Goal: Information Seeking & Learning: Check status

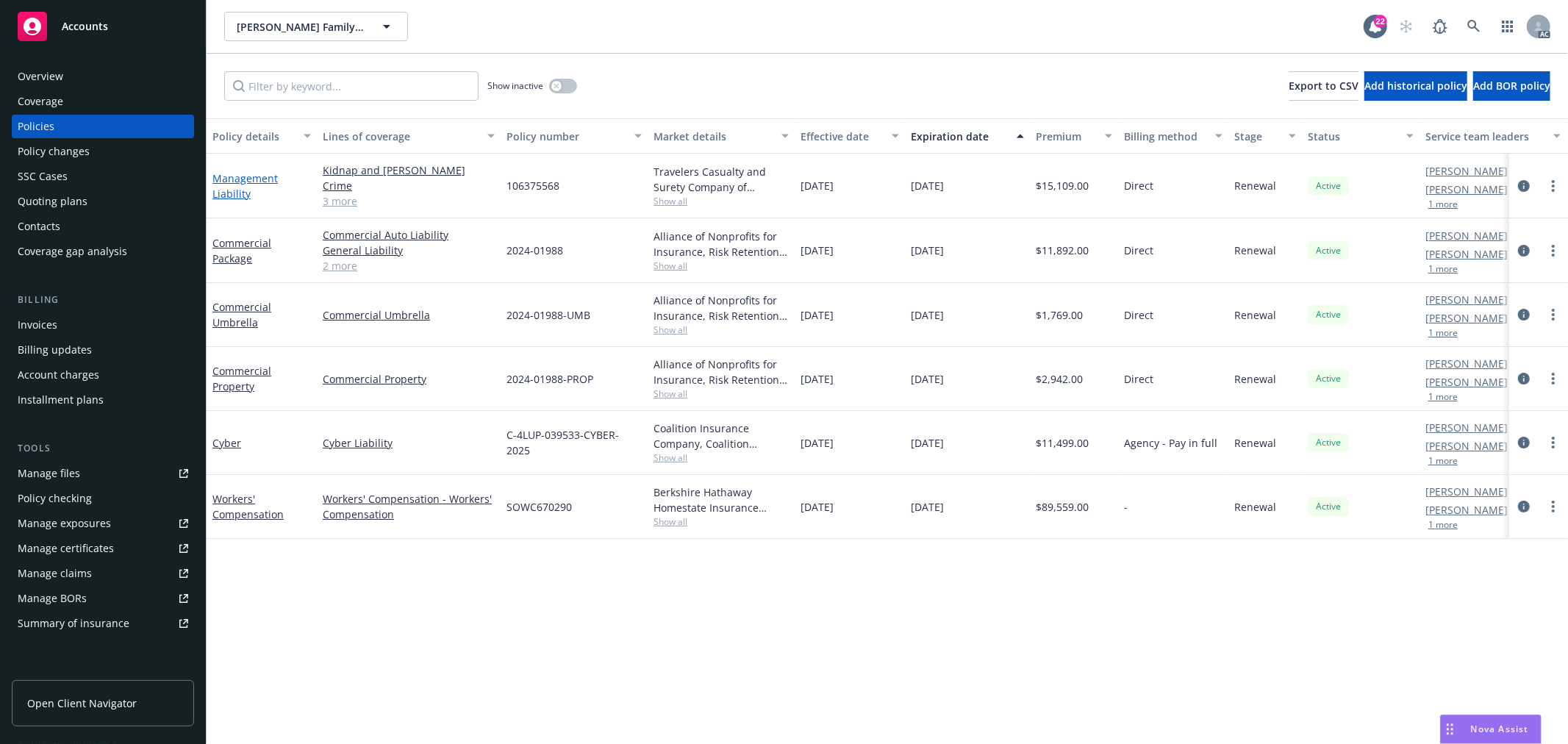
click at [232, 192] on link "Management Liability" at bounding box center [245, 186] width 66 height 30
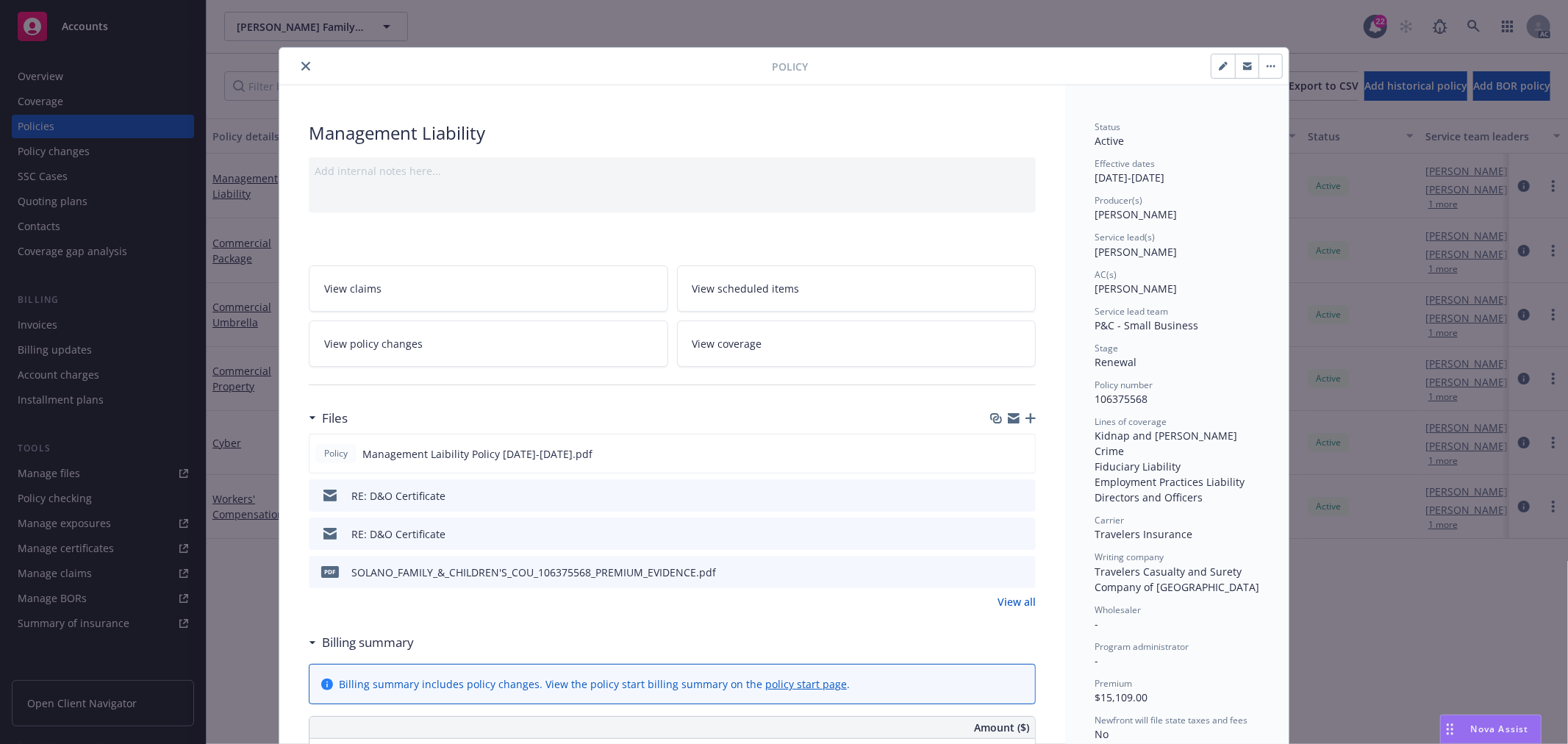
click at [547, 354] on link "View policy changes" at bounding box center [489, 344] width 360 height 46
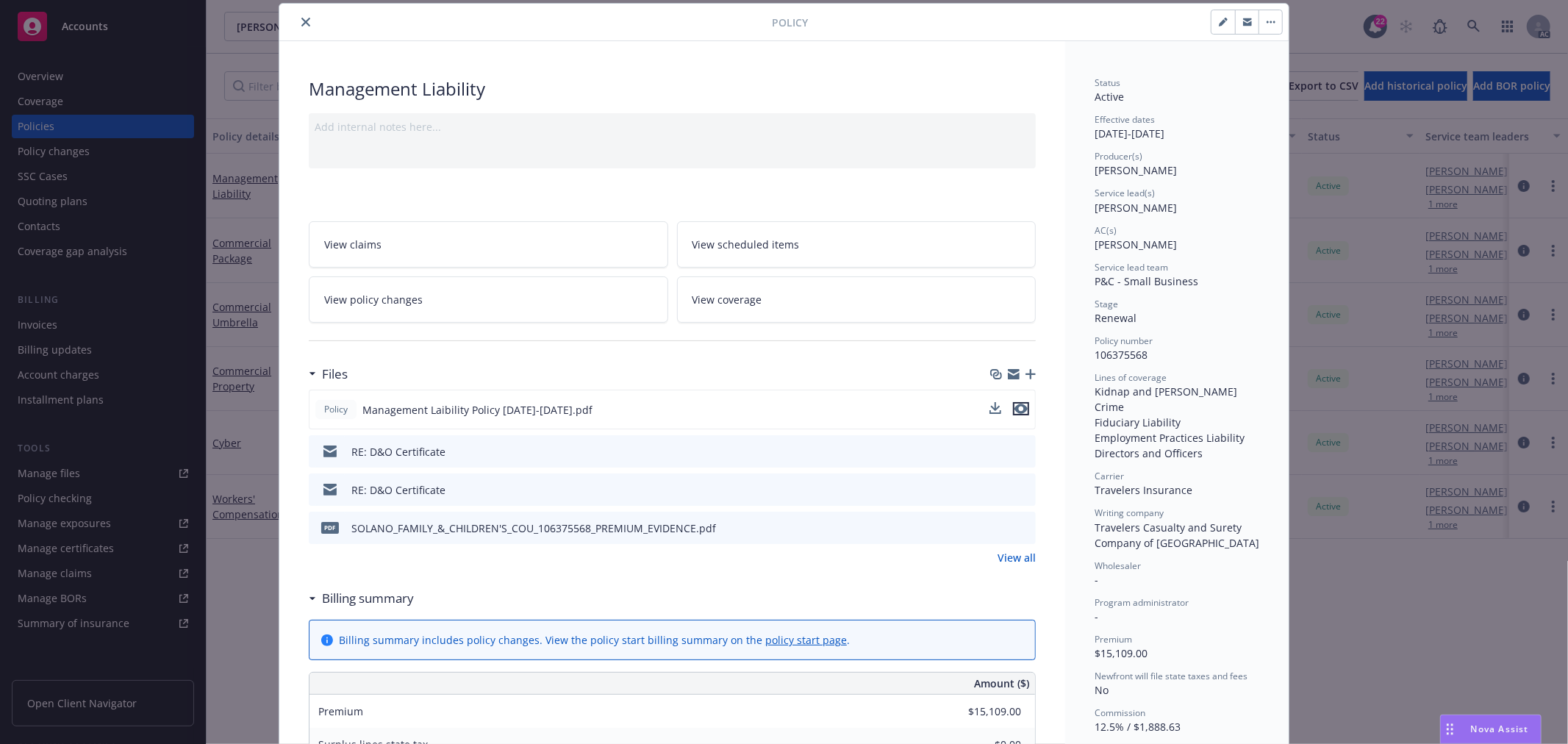
click at [1018, 407] on icon "preview file" at bounding box center [1021, 409] width 13 height 11
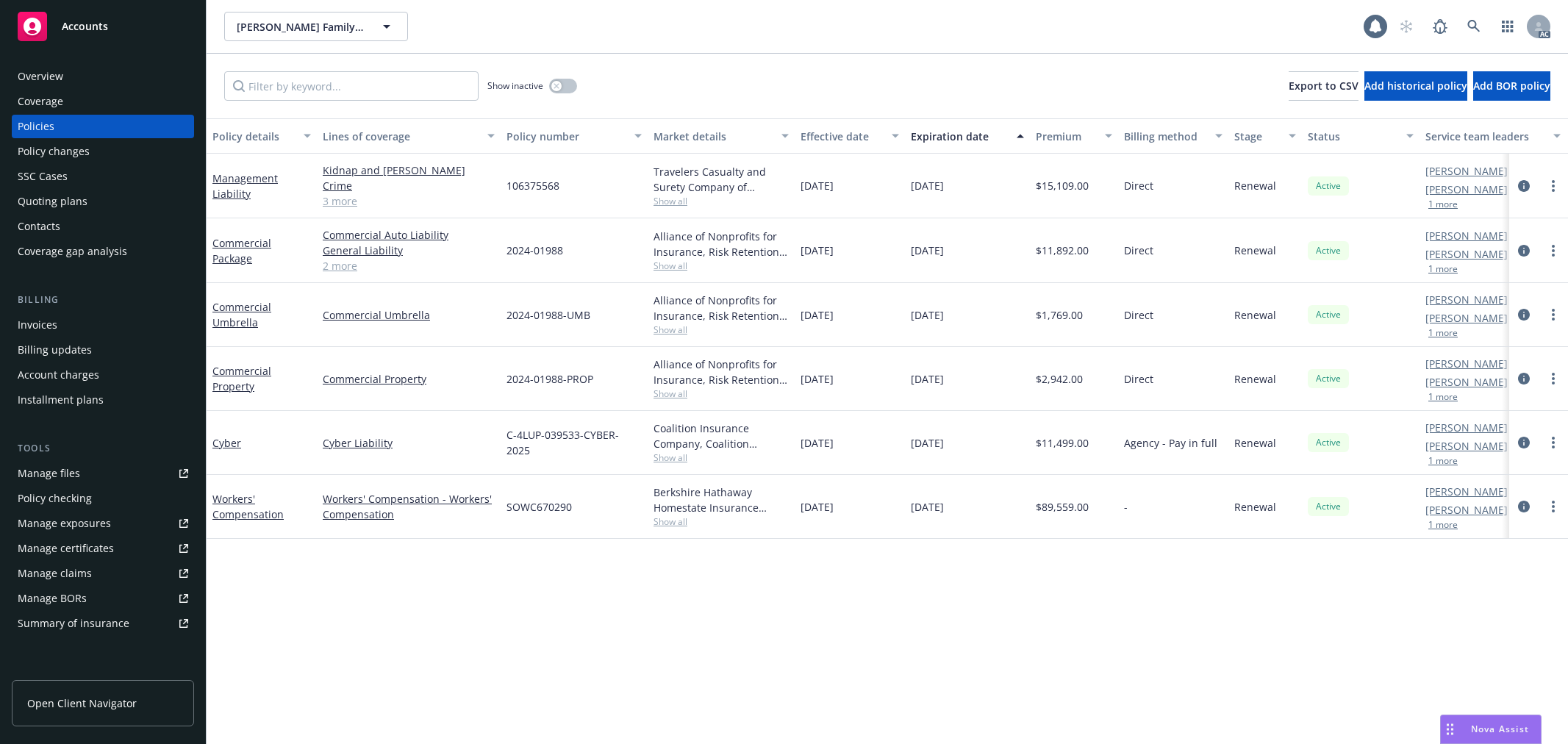
click at [226, 188] on link "Management Liability" at bounding box center [245, 186] width 66 height 30
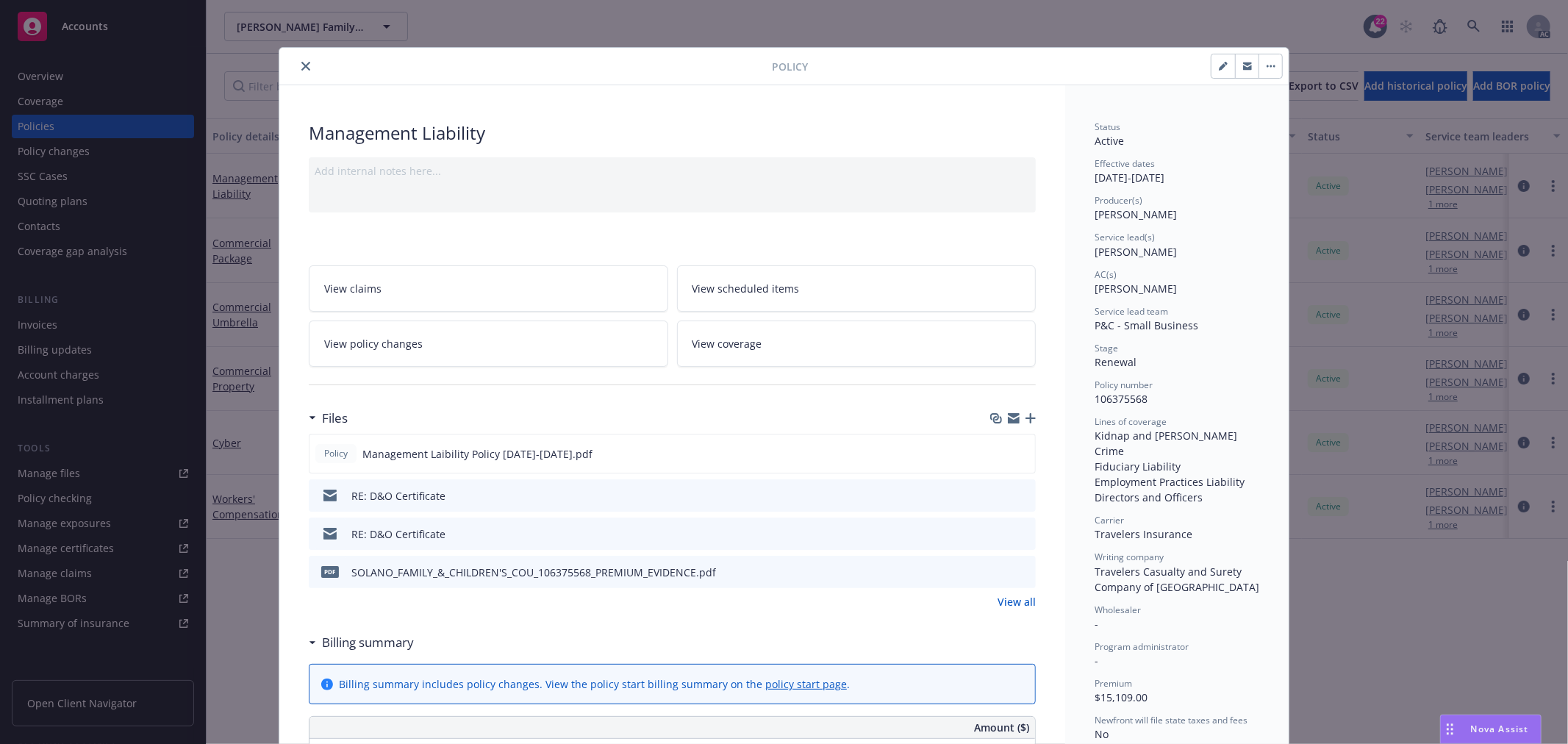
click at [405, 353] on link "View policy changes" at bounding box center [489, 344] width 360 height 46
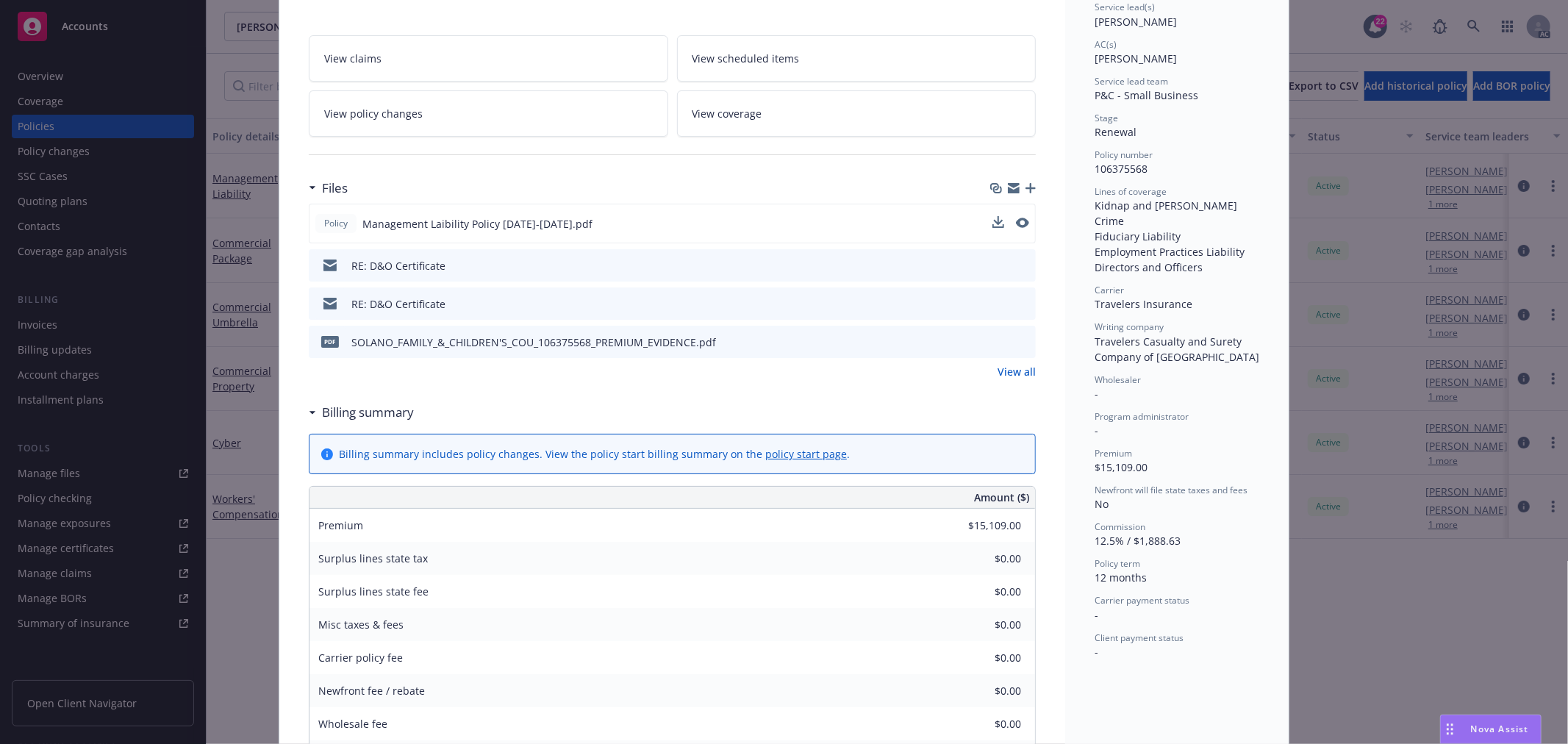
scroll to position [370, 0]
